Goal: Task Accomplishment & Management: Use online tool/utility

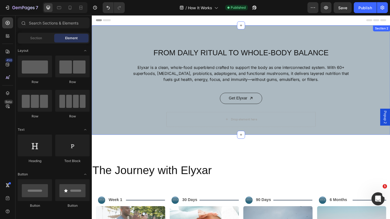
click at [171, 90] on div "FROM DAILY RITUAL TO WHOLE-BODY BALANCE Heading Elyxar is a clean, whole-food s…" at bounding box center [255, 69] width 272 height 50
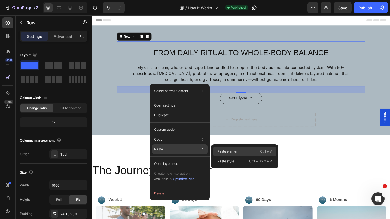
click at [222, 151] on p "Paste element" at bounding box center [228, 151] width 22 height 5
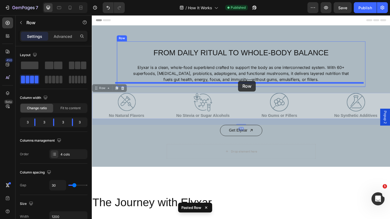
drag, startPoint x: 254, startPoint y: 107, endPoint x: 252, endPoint y: 87, distance: 19.7
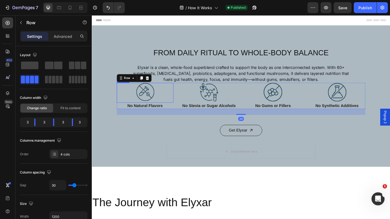
click at [148, 95] on img at bounding box center [150, 99] width 20 height 20
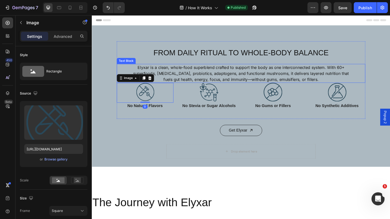
click at [245, 84] on p "Elyxar is a clean, whole-food superblend crafted to support the body as one int…" at bounding box center [255, 79] width 239 height 20
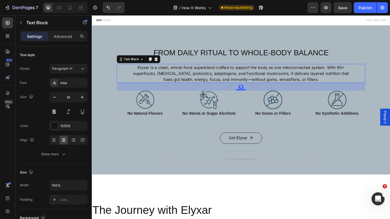
drag, startPoint x: 251, startPoint y: 89, endPoint x: 252, endPoint y: 97, distance: 8.5
click at [252, 97] on div at bounding box center [255, 97] width 11 height 2
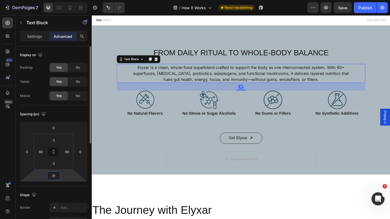
click at [55, 175] on input "31" at bounding box center [53, 176] width 11 height 8
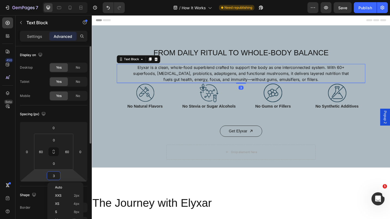
type input "32"
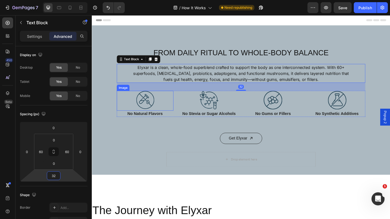
click at [142, 115] on img at bounding box center [150, 108] width 20 height 20
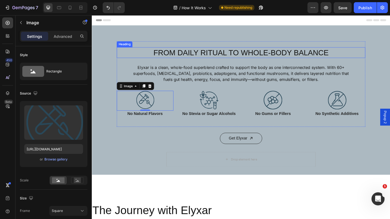
click at [238, 56] on h2 "FROM DAILY RITUAL TO WHOLE-BODY BALANCE" at bounding box center [255, 56] width 272 height 12
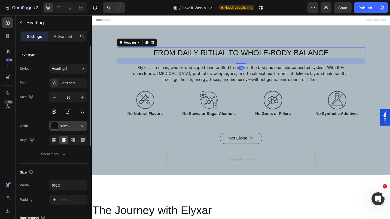
click at [52, 124] on div at bounding box center [54, 125] width 7 height 7
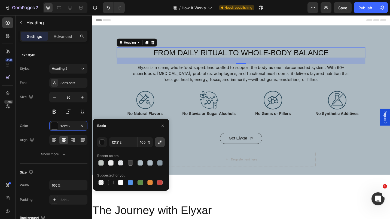
click at [161, 143] on icon "button" at bounding box center [159, 141] width 5 height 5
type input "2A4858"
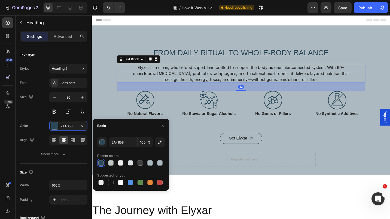
click at [177, 75] on p "Elyxar is a clean, whole-food superblend crafted to support the body as one int…" at bounding box center [255, 79] width 239 height 20
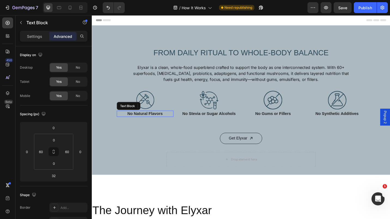
click at [139, 124] on p "No Natural Flavors" at bounding box center [150, 123] width 61 height 6
click at [37, 33] on div "Settings" at bounding box center [34, 36] width 27 height 9
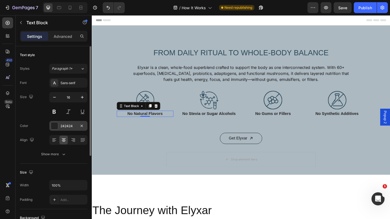
click at [53, 127] on div at bounding box center [54, 125] width 7 height 7
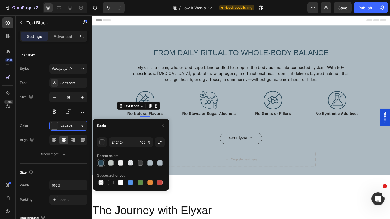
click at [101, 163] on div at bounding box center [100, 162] width 5 height 5
type input "2A4858"
click at [210, 123] on p "No Stevia or Sugar Alcohols" at bounding box center [220, 123] width 61 height 6
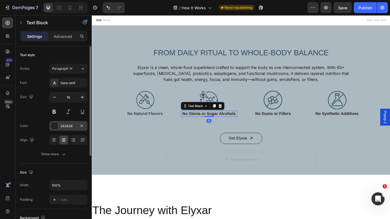
click at [51, 128] on div at bounding box center [54, 125] width 7 height 7
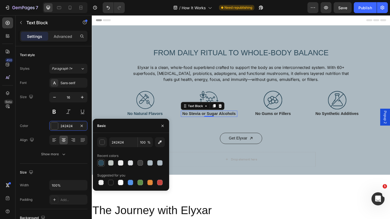
click at [98, 160] on div at bounding box center [101, 163] width 7 height 7
type input "2A4858"
click at [270, 123] on p "No Gums or Fillers" at bounding box center [290, 123] width 61 height 6
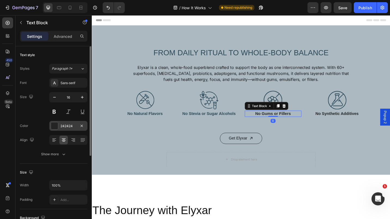
click at [50, 126] on div "242424" at bounding box center [68, 126] width 38 height 10
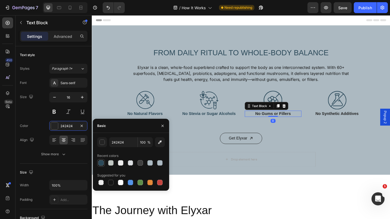
click at [102, 160] on div at bounding box center [100, 162] width 5 height 5
type input "2A4858"
click at [349, 123] on p "No Synthetic Additives" at bounding box center [360, 123] width 61 height 6
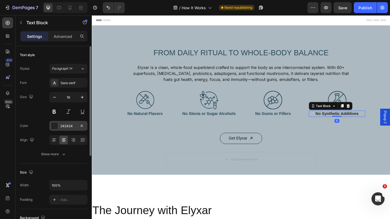
click at [55, 126] on div at bounding box center [54, 125] width 7 height 7
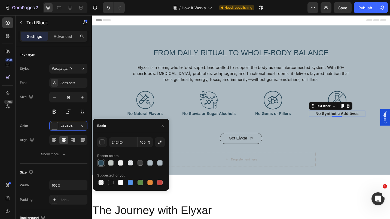
click at [101, 164] on div at bounding box center [100, 162] width 5 height 5
type input "2A4858"
click at [222, 78] on p "Elyxar is a clean, whole-food superblend crafted to support the body as one int…" at bounding box center [255, 79] width 239 height 20
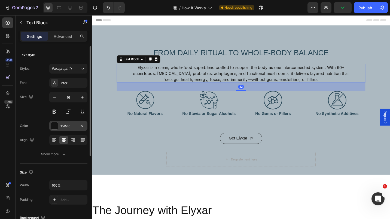
click at [53, 127] on div at bounding box center [54, 125] width 7 height 7
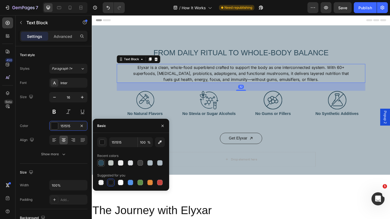
click at [103, 162] on div at bounding box center [100, 162] width 5 height 5
type input "2A4858"
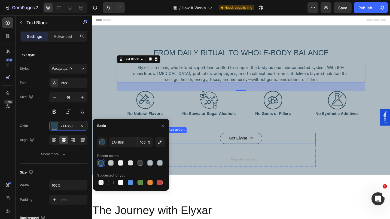
click at [334, 150] on div "Get Elyxar Add to Cart" at bounding box center [254, 150] width 163 height 12
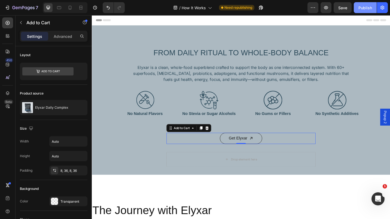
click at [368, 5] on div "Publish" at bounding box center [365, 8] width 14 height 6
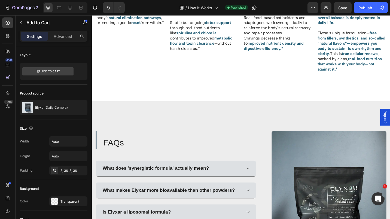
scroll to position [475, 0]
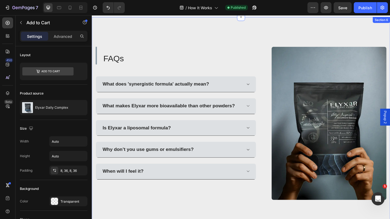
click at [270, 34] on div "FAQs Heading What does 'synergistic formula' actually mean? What makes Elyxar m…" at bounding box center [255, 133] width 327 height 233
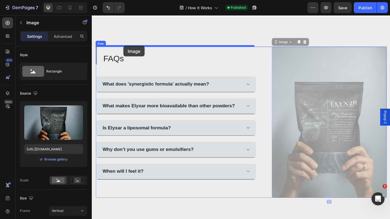
drag, startPoint x: 291, startPoint y: 57, endPoint x: 126, endPoint y: 49, distance: 165.7
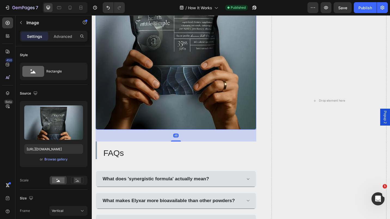
scroll to position [619, 0]
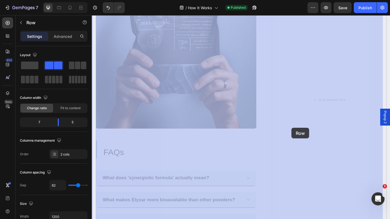
drag, startPoint x: 262, startPoint y: 172, endPoint x: 310, endPoint y: 139, distance: 59.1
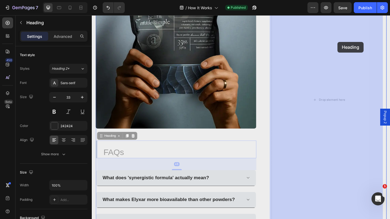
drag, startPoint x: 101, startPoint y: 149, endPoint x: 359, endPoint y: 45, distance: 278.2
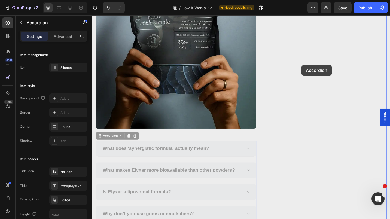
drag, startPoint x: 218, startPoint y: 153, endPoint x: 324, endPoint y: 68, distance: 136.2
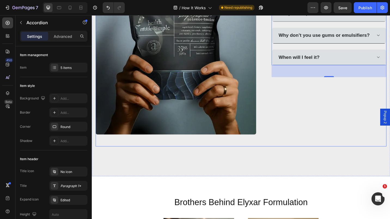
scroll to position [613, 0]
click at [276, 101] on div "Image FAQs Heading What does 'synergistic formula' actually mean? What makes El…" at bounding box center [255, 35] width 319 height 248
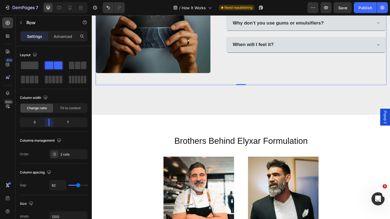
drag, startPoint x: 59, startPoint y: 123, endPoint x: 50, endPoint y: 123, distance: 9.5
click at [50, 0] on body "7 Version history / How It Works Need republishing Preview Save Publish 450 Bet…" at bounding box center [195, 0] width 390 height 0
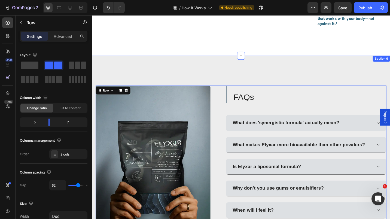
scroll to position [432, 0]
click at [329, 11] on button "button" at bounding box center [325, 7] width 11 height 11
click at [364, 5] on div "Publish" at bounding box center [365, 8] width 14 height 6
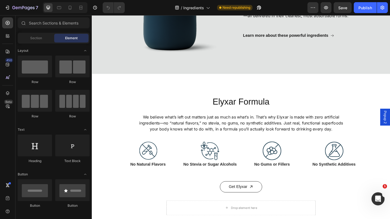
scroll to position [426, 0]
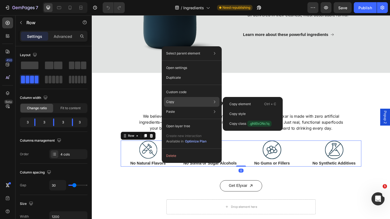
click at [175, 102] on div "Copy Copy element Ctrl + C Copy style Copy class .gNIEkONc1q" at bounding box center [192, 102] width 56 height 10
drag, startPoint x: 236, startPoint y: 111, endPoint x: 221, endPoint y: 103, distance: 16.6
click at [221, 103] on div "Select parent element Section Row 1 col Row 4 cols Open settings Duplicate Cust…" at bounding box center [192, 104] width 60 height 117
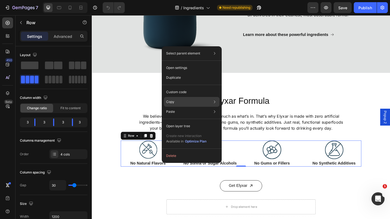
drag, startPoint x: 221, startPoint y: 103, endPoint x: 211, endPoint y: 103, distance: 10.3
click at [211, 103] on div "Copy Copy element Ctrl + C Copy style Copy class .gNIEkONc1q" at bounding box center [192, 102] width 56 height 10
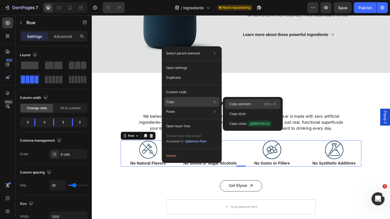
click at [233, 104] on p "Copy element" at bounding box center [240, 104] width 22 height 5
